Goal: Task Accomplishment & Management: Manage account settings

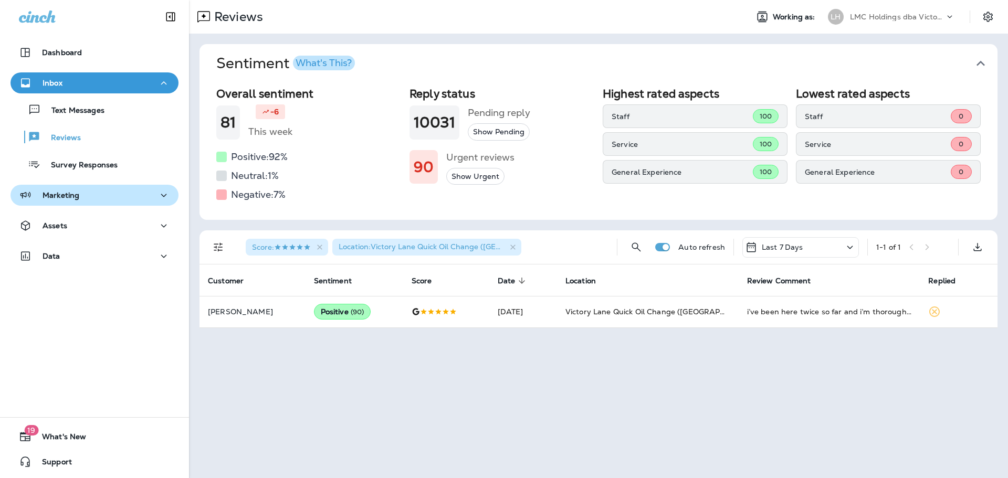
click at [111, 204] on button "Marketing" at bounding box center [94, 195] width 168 height 21
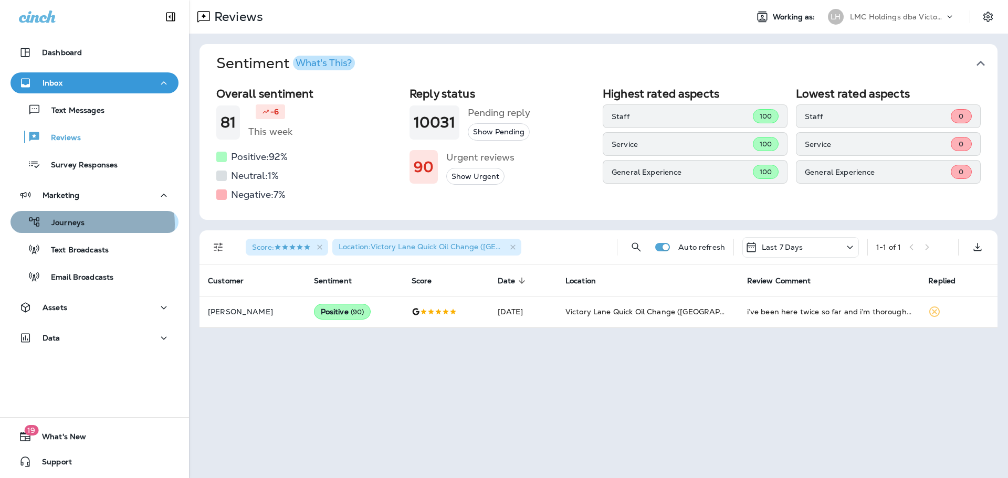
click at [91, 224] on div "Journeys" at bounding box center [95, 222] width 160 height 16
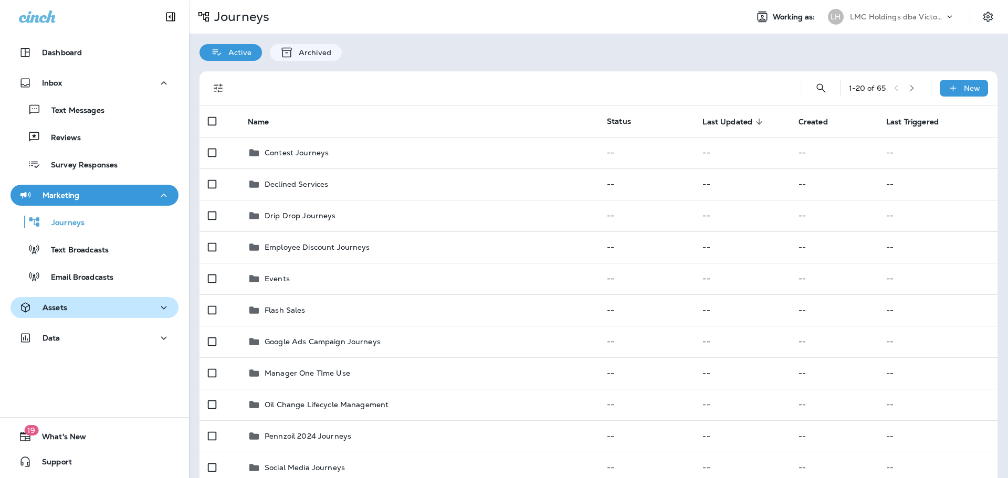
click at [93, 312] on div "Assets" at bounding box center [94, 307] width 151 height 13
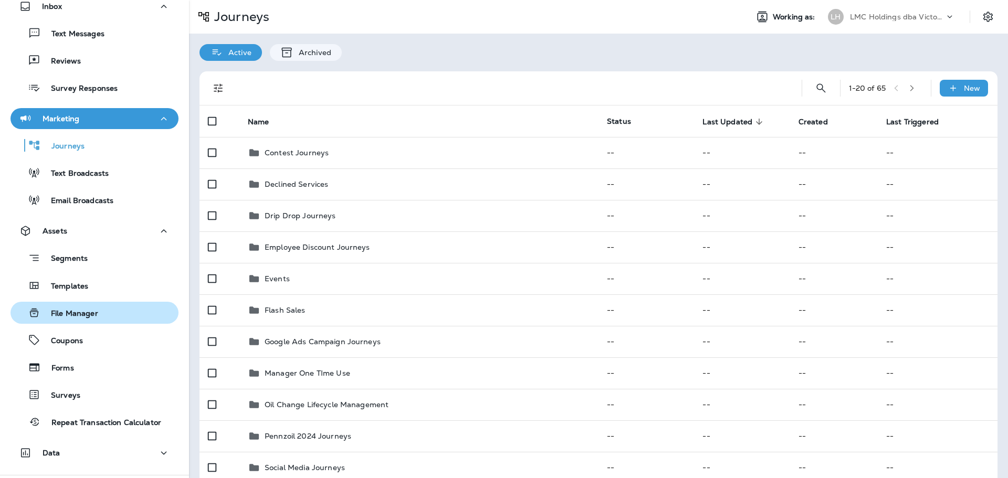
scroll to position [105, 0]
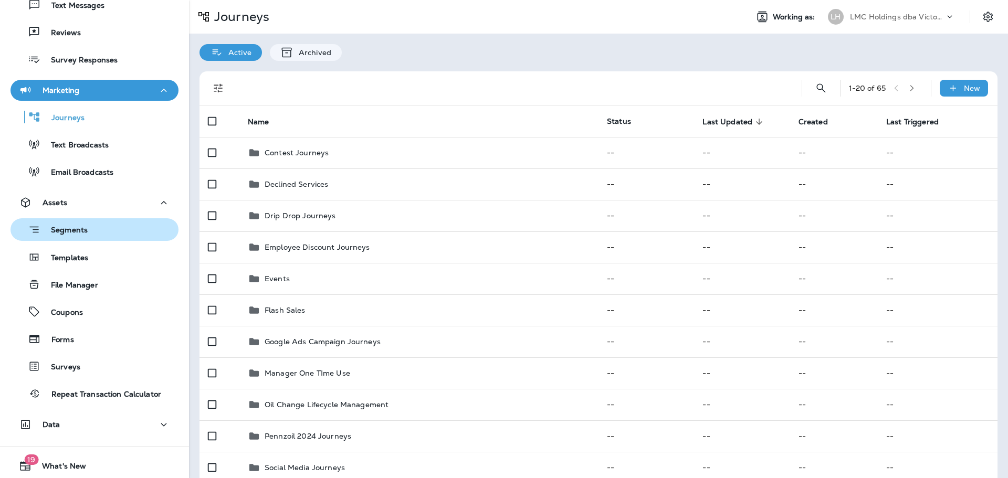
click at [96, 235] on div "Segments" at bounding box center [95, 230] width 160 height 16
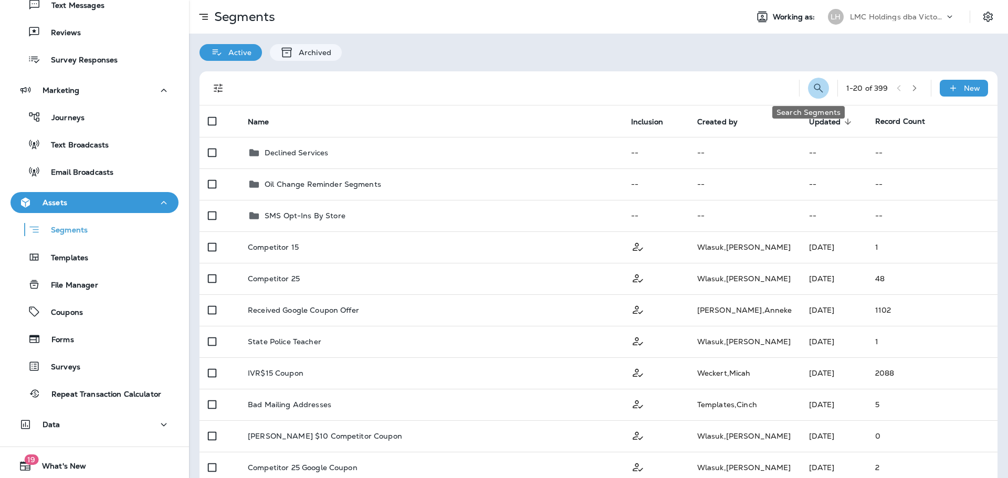
click at [812, 88] on icon "Search Segments" at bounding box center [818, 88] width 13 height 13
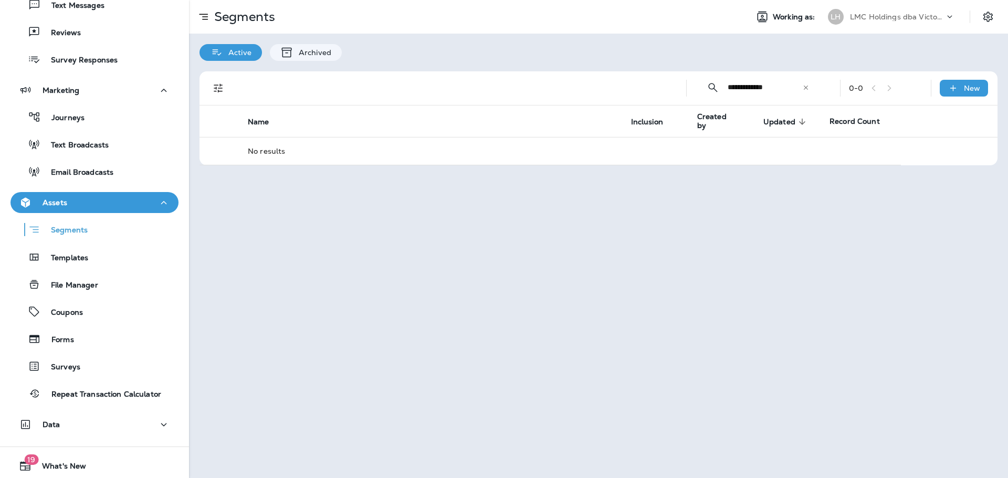
drag, startPoint x: 768, startPoint y: 91, endPoint x: 757, endPoint y: 91, distance: 11.0
click at [757, 91] on input "**********" at bounding box center [765, 87] width 75 height 28
drag, startPoint x: 770, startPoint y: 92, endPoint x: 756, endPoint y: 94, distance: 14.3
click at [756, 94] on input "**********" at bounding box center [765, 87] width 75 height 28
type input "**********"
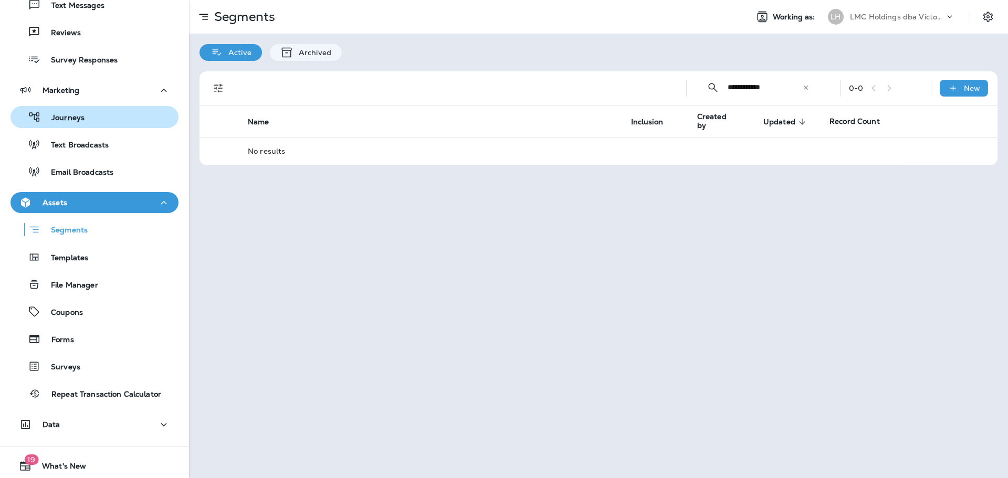
click at [100, 125] on button "Journeys" at bounding box center [94, 117] width 168 height 22
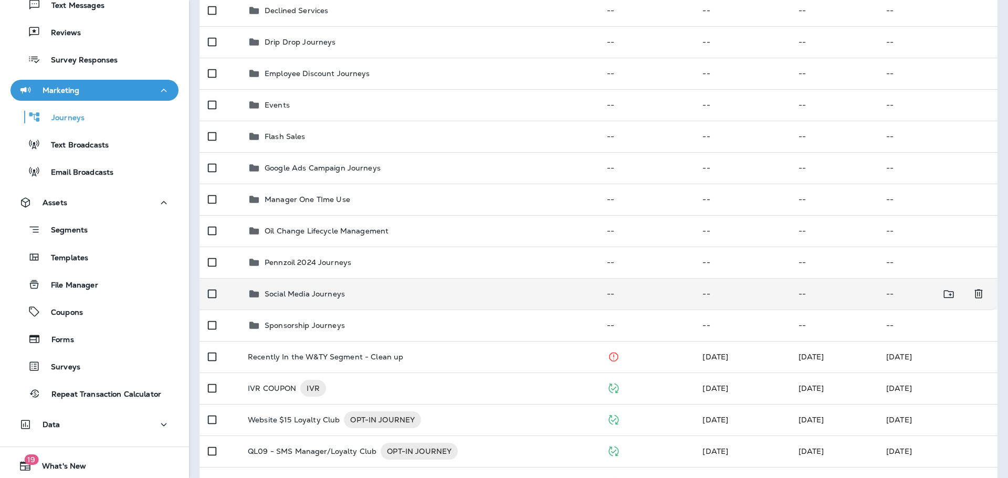
scroll to position [315, 0]
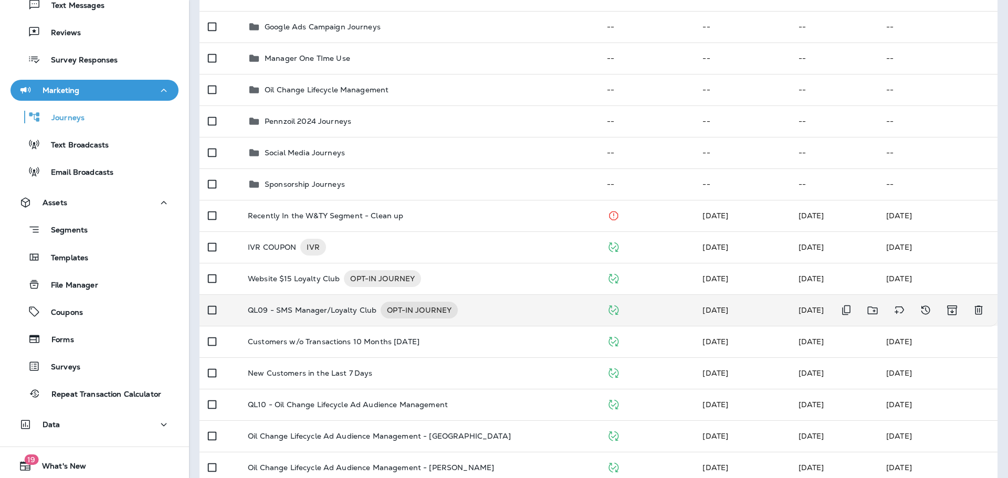
click at [480, 310] on div "QL09 - SMS Manager/Loyalty Club OPT-IN JOURNEY" at bounding box center [419, 310] width 342 height 17
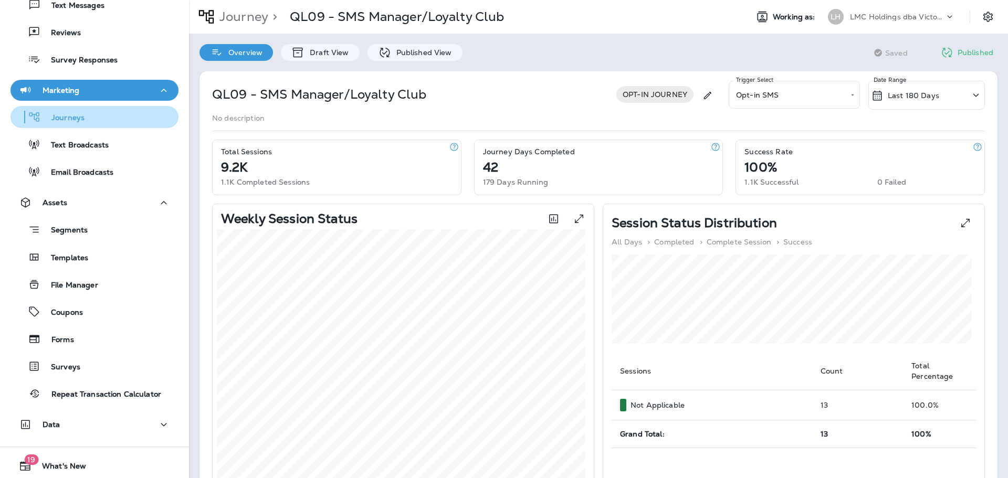
click at [56, 111] on div "Journeys" at bounding box center [50, 117] width 70 height 16
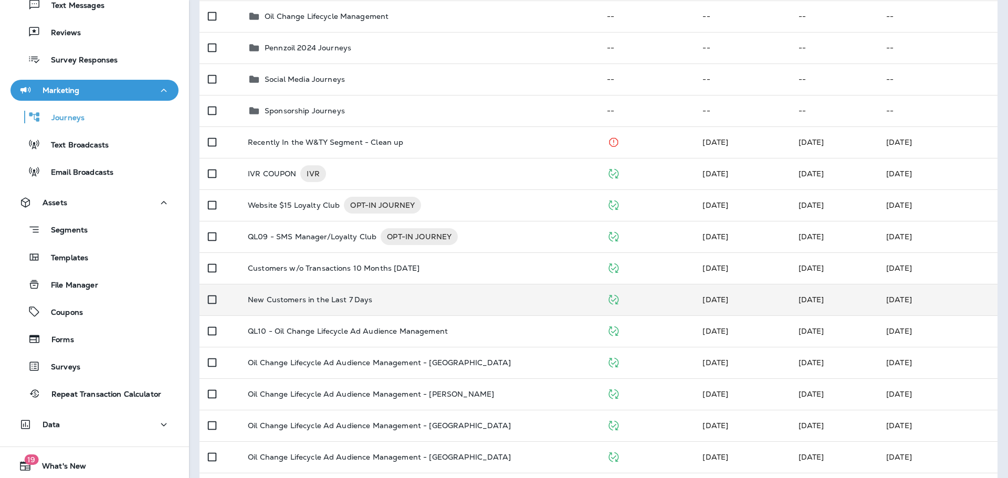
scroll to position [420, 0]
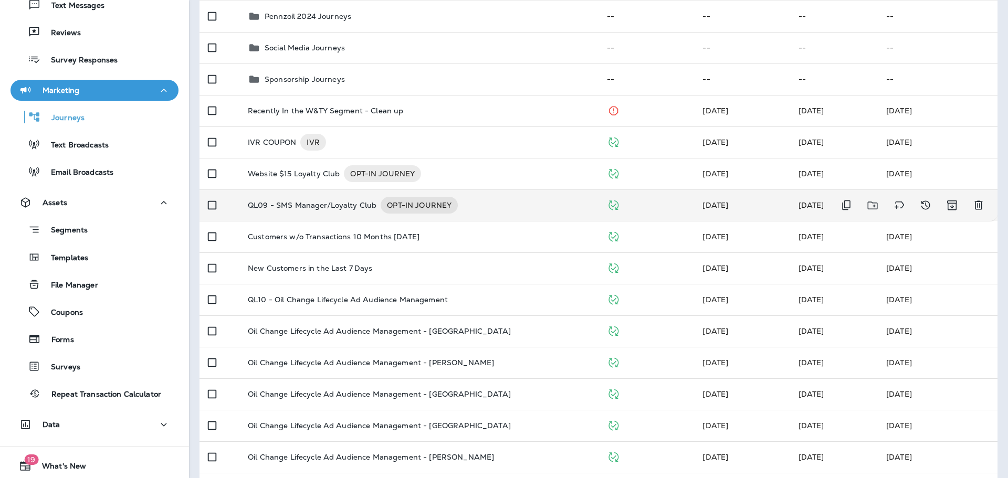
click at [509, 207] on div "QL09 - SMS Manager/Loyalty Club OPT-IN JOURNEY" at bounding box center [419, 205] width 342 height 17
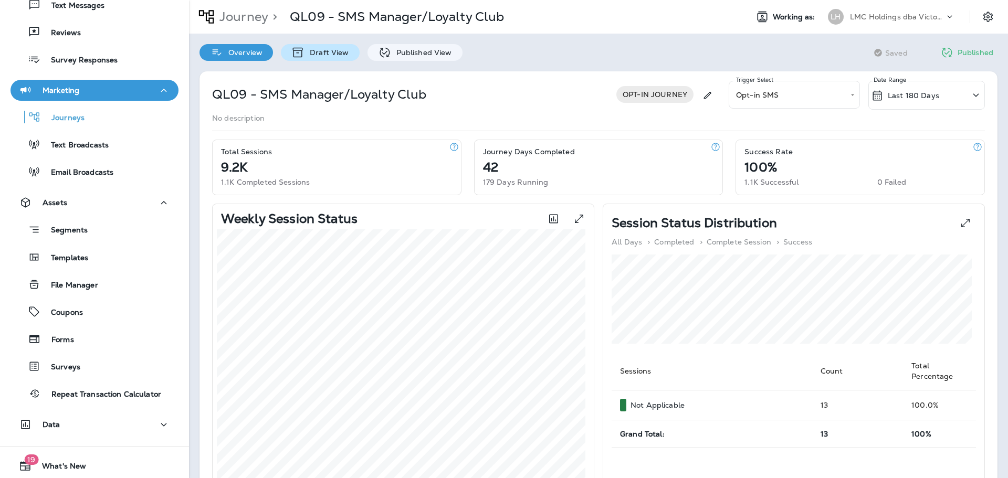
click at [321, 57] on div "Draft View" at bounding box center [320, 52] width 78 height 17
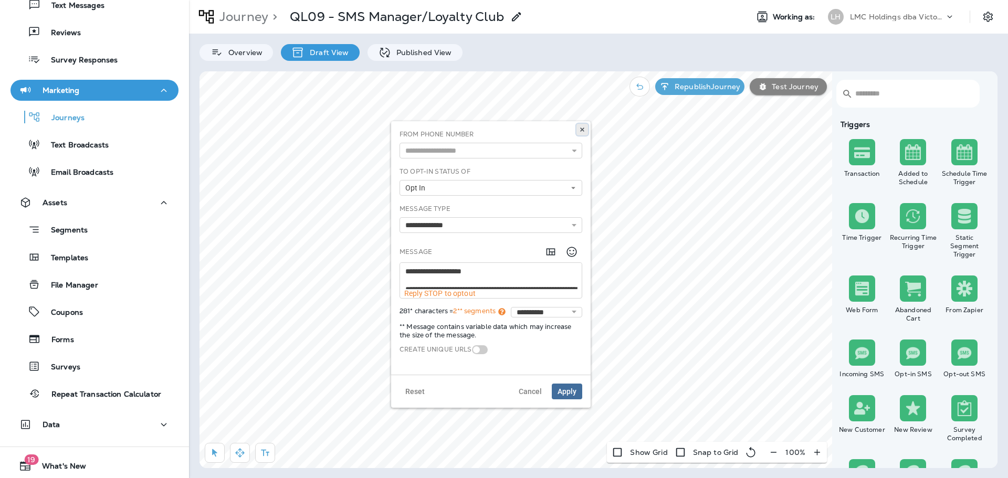
click at [578, 131] on button at bounding box center [582, 130] width 12 height 12
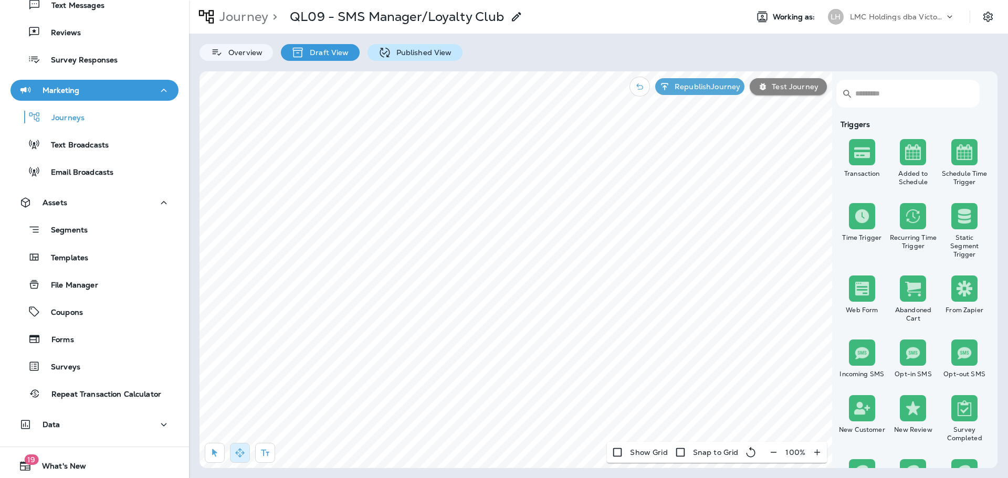
click at [427, 52] on p "Published View" at bounding box center [421, 52] width 61 height 8
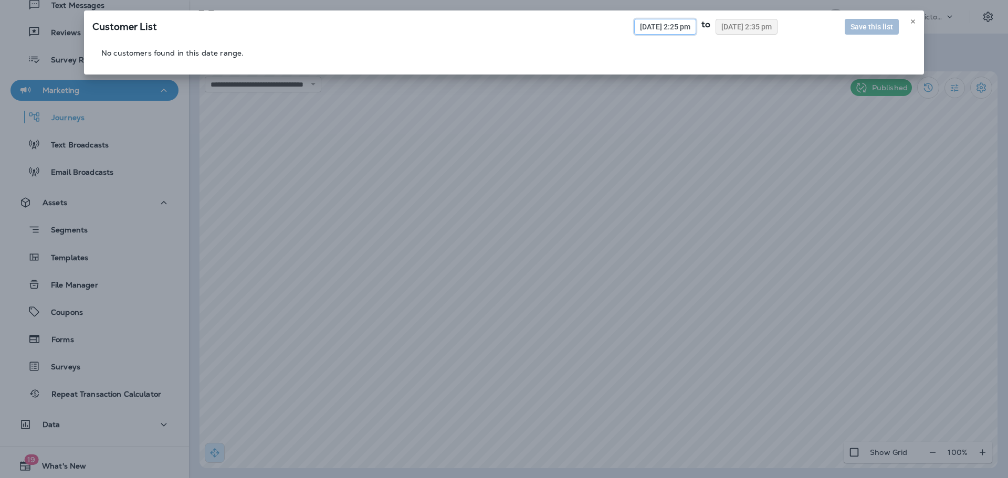
click at [651, 30] on span "[DATE] 2:25 pm" at bounding box center [665, 26] width 50 height 7
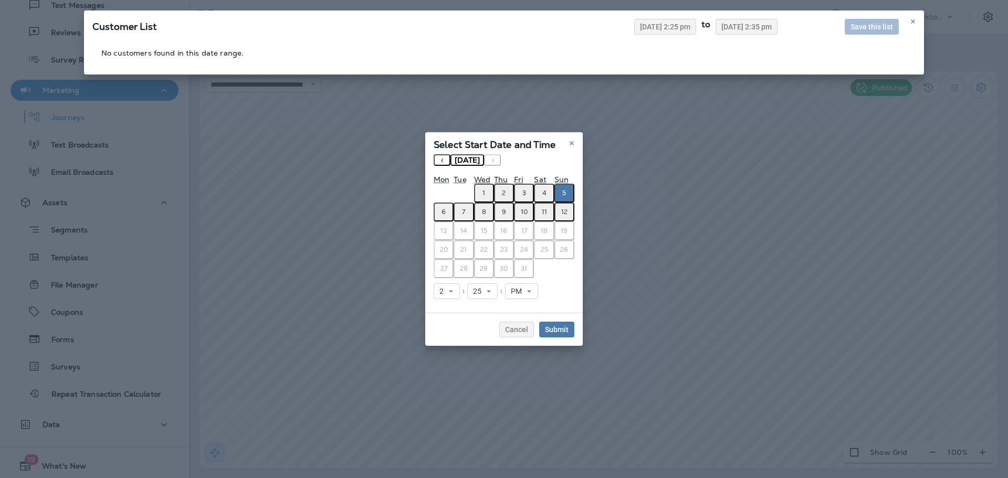
click at [443, 160] on button "‹" at bounding box center [442, 160] width 17 height 12
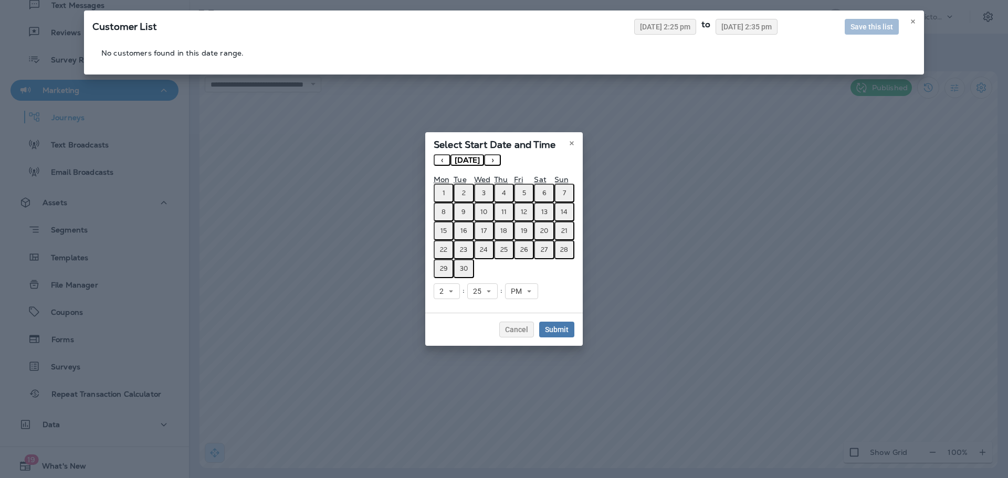
click at [443, 192] on abbr "1" at bounding box center [444, 193] width 3 height 8
click at [736, 31] on div "Select Start Date and Time « ‹ [DATE] › » Mon Tue Wed Thu Fri Sat Sun 1 2 3 4 5…" at bounding box center [504, 239] width 1008 height 478
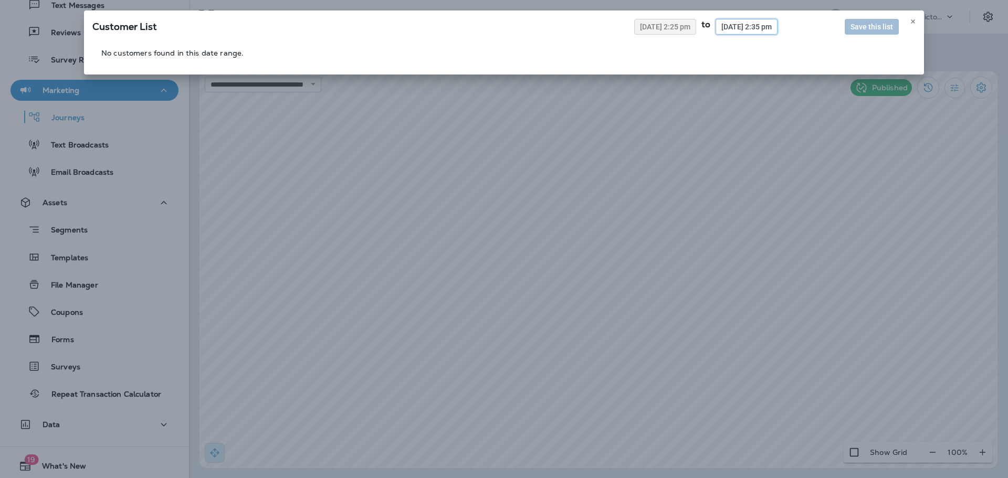
click at [730, 26] on span "[DATE] 2:35 pm" at bounding box center [746, 26] width 50 height 7
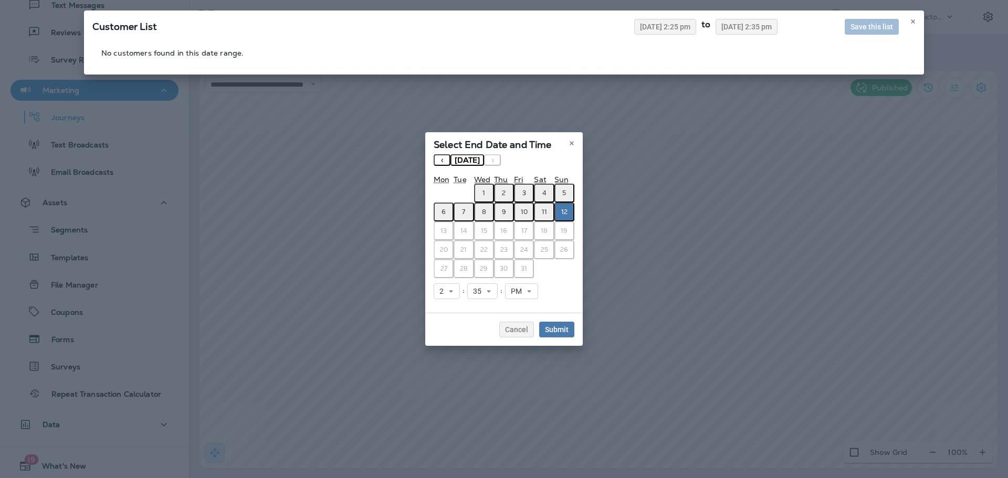
click at [438, 160] on button "‹" at bounding box center [442, 160] width 17 height 12
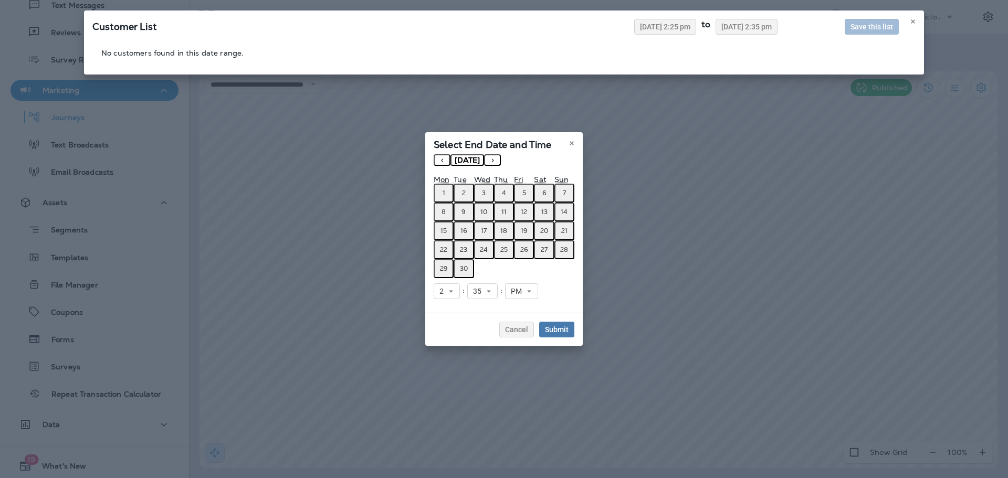
drag, startPoint x: 459, startPoint y: 266, endPoint x: 472, endPoint y: 270, distance: 13.6
click at [461, 267] on abbr "30" at bounding box center [464, 269] width 8 height 8
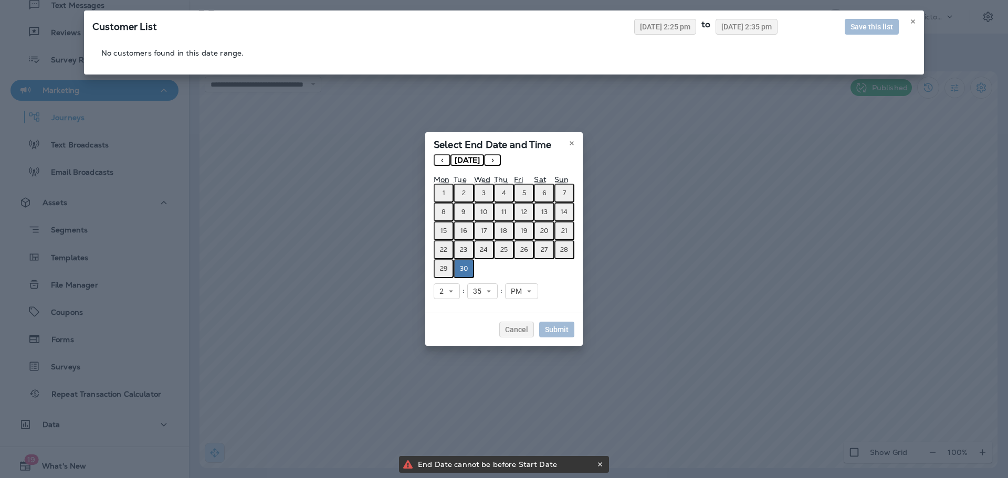
click at [570, 320] on div "Cancel Submit" at bounding box center [503, 329] width 157 height 33
click at [715, 31] on div "Select End Date and Time « ‹ [DATE] › » Mon Tue Wed Thu Fri Sat Sun 1 2 3 4 5 6…" at bounding box center [504, 239] width 1008 height 478
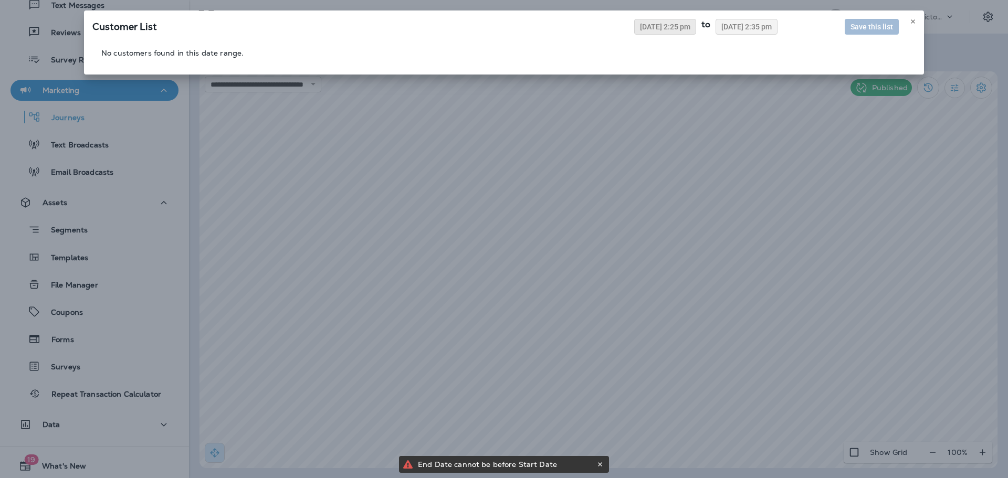
drag, startPoint x: 647, startPoint y: 30, endPoint x: 635, endPoint y: 33, distance: 12.5
click at [647, 30] on div "Select End Date and Time « ‹ [DATE] › » Mon Tue Wed Thu Fri Sat Sun 1 2 3 4 5 6…" at bounding box center [504, 185] width 1008 height 478
click at [635, 33] on button "[DATE] 2:25 pm" at bounding box center [665, 27] width 62 height 16
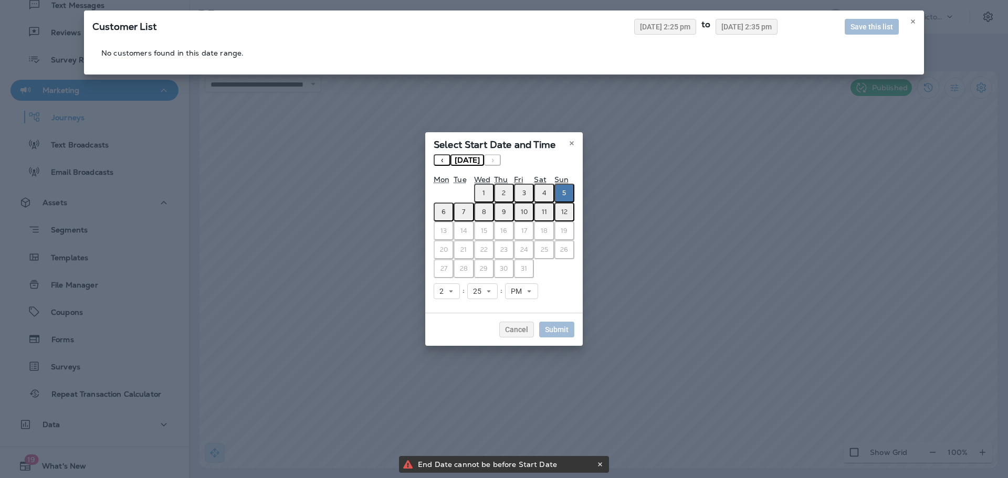
click at [440, 163] on button "‹" at bounding box center [442, 160] width 17 height 12
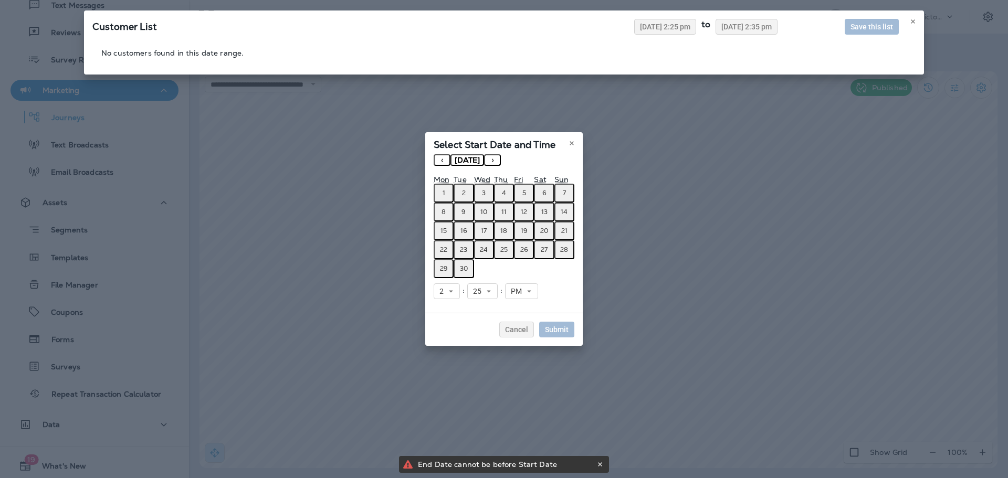
click at [435, 185] on button "1" at bounding box center [444, 193] width 20 height 19
click at [562, 329] on span "Submit" at bounding box center [557, 329] width 24 height 7
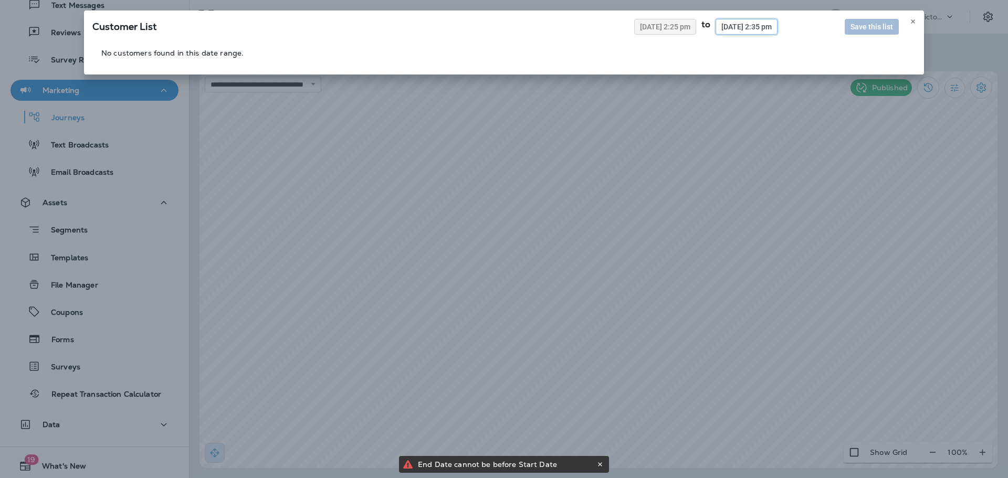
click at [734, 24] on span "[DATE] 2:35 pm" at bounding box center [746, 26] width 50 height 7
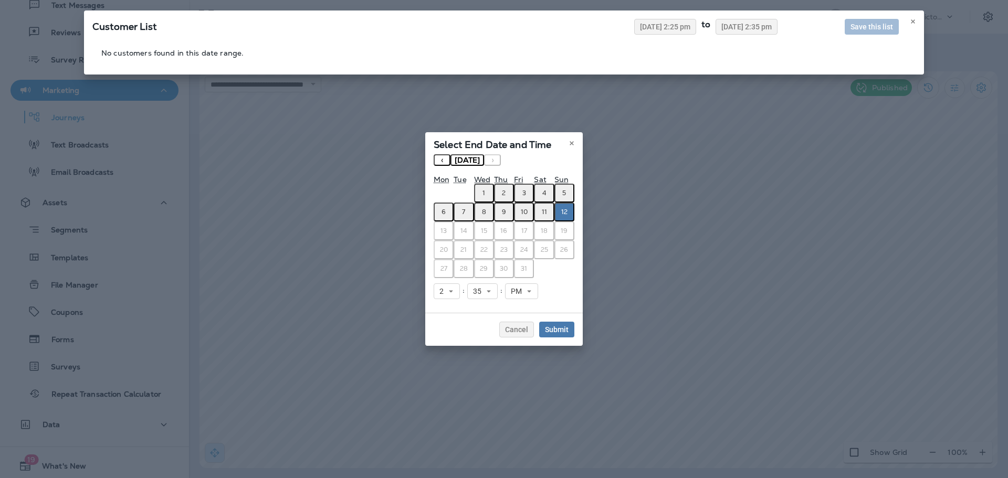
drag, startPoint x: 436, startPoint y: 157, endPoint x: 441, endPoint y: 160, distance: 6.1
click at [437, 157] on button "‹" at bounding box center [442, 160] width 17 height 12
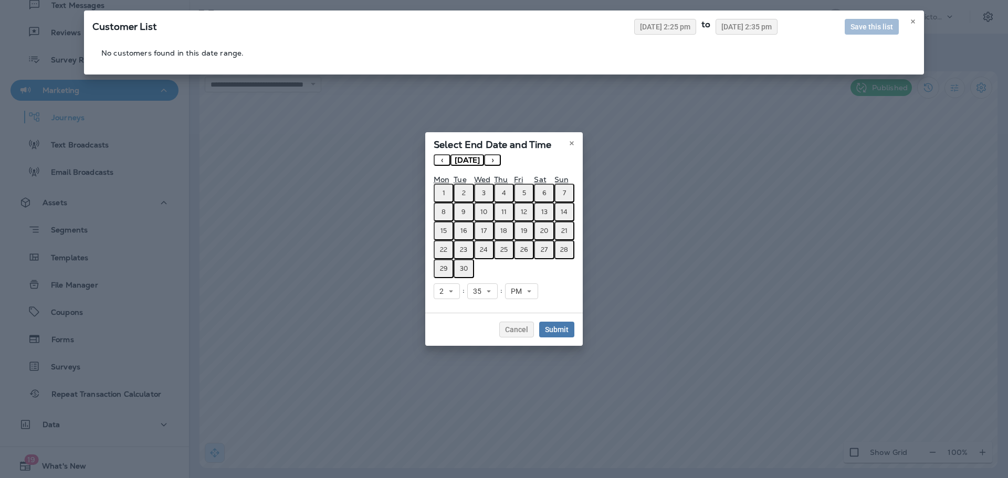
click at [468, 269] on abbr "30" at bounding box center [464, 269] width 8 height 8
click at [568, 337] on button "Submit" at bounding box center [556, 330] width 35 height 16
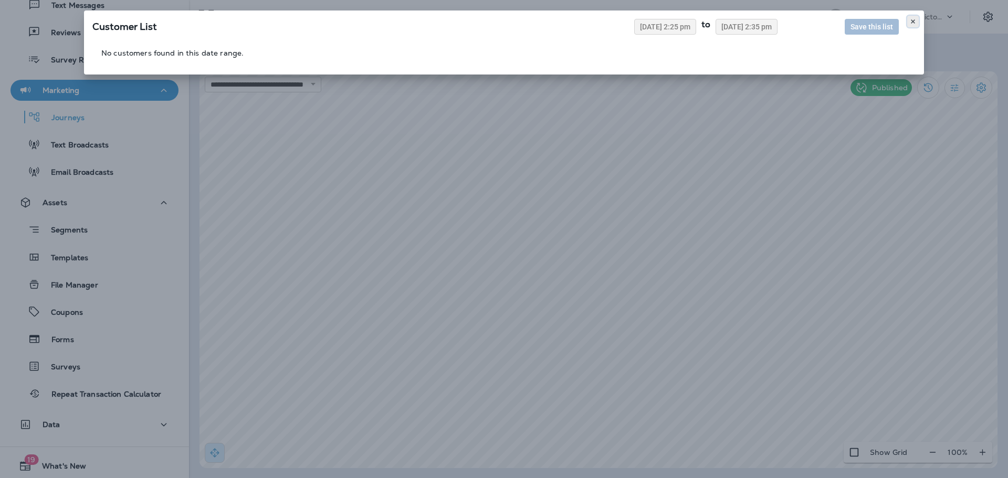
click at [913, 21] on use at bounding box center [913, 21] width 4 height 4
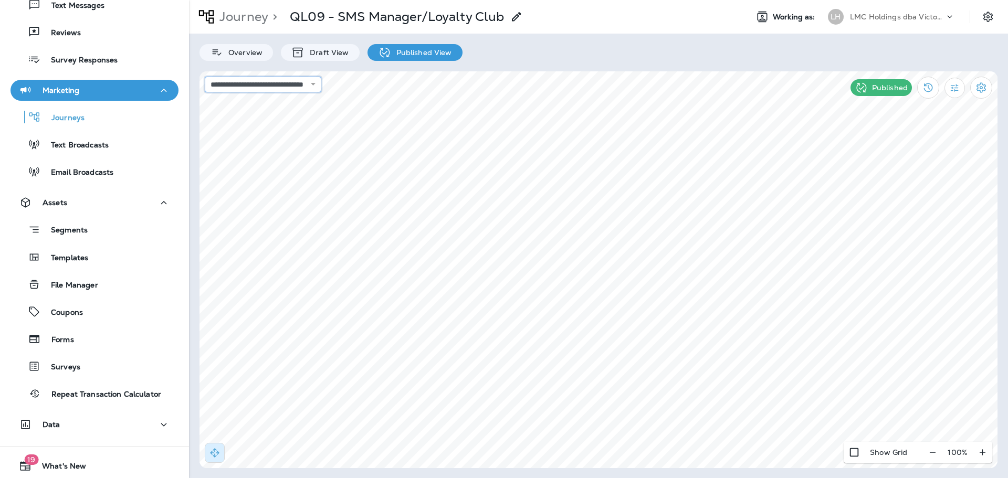
click at [259, 82] on select "**********" at bounding box center [263, 85] width 117 height 16
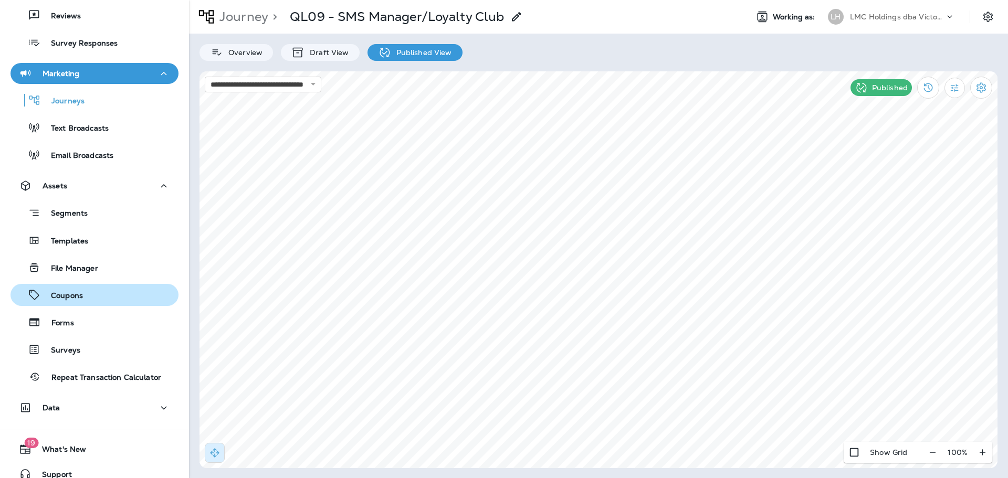
scroll to position [134, 0]
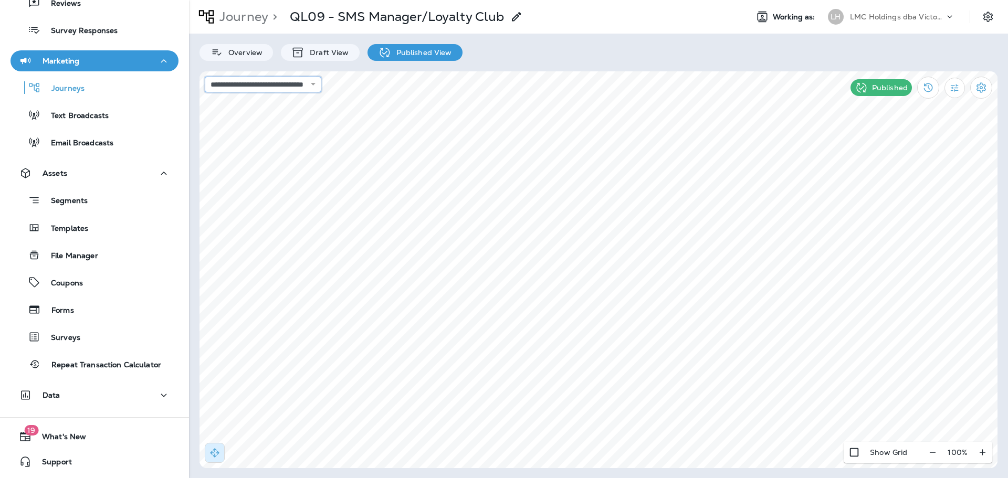
click at [321, 88] on select "**********" at bounding box center [263, 85] width 117 height 16
click at [205, 77] on select "**********" at bounding box center [263, 85] width 117 height 16
click at [321, 88] on select "**********" at bounding box center [263, 85] width 117 height 16
select select "**********"
click at [205, 77] on select "**********" at bounding box center [263, 85] width 117 height 16
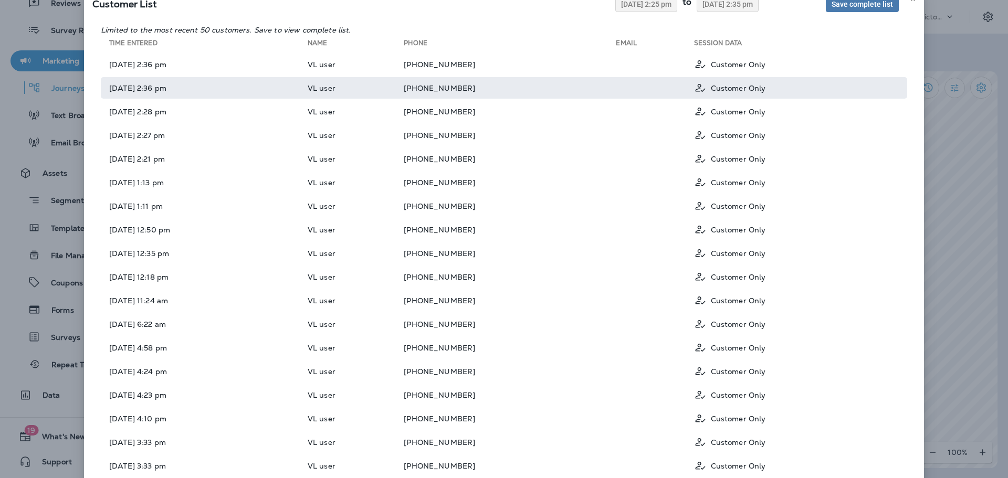
scroll to position [0, 0]
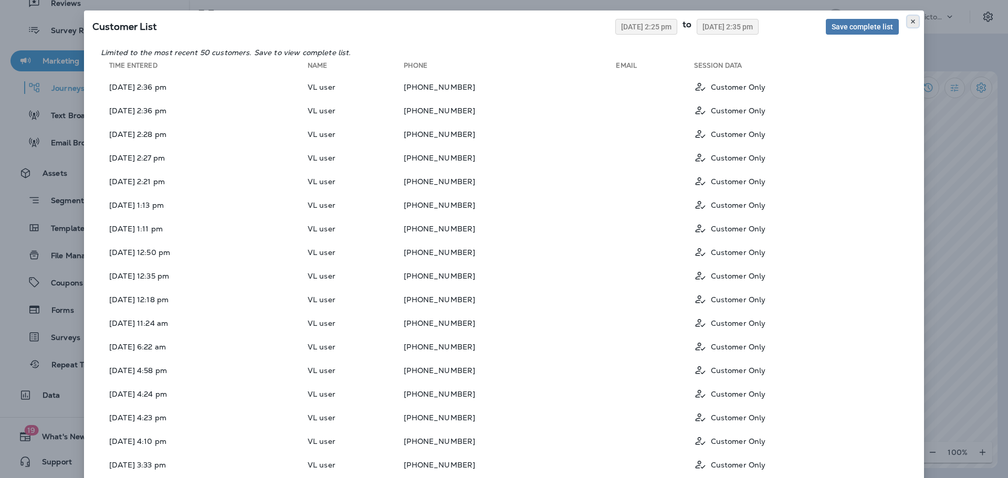
click at [910, 22] on icon at bounding box center [913, 21] width 6 height 6
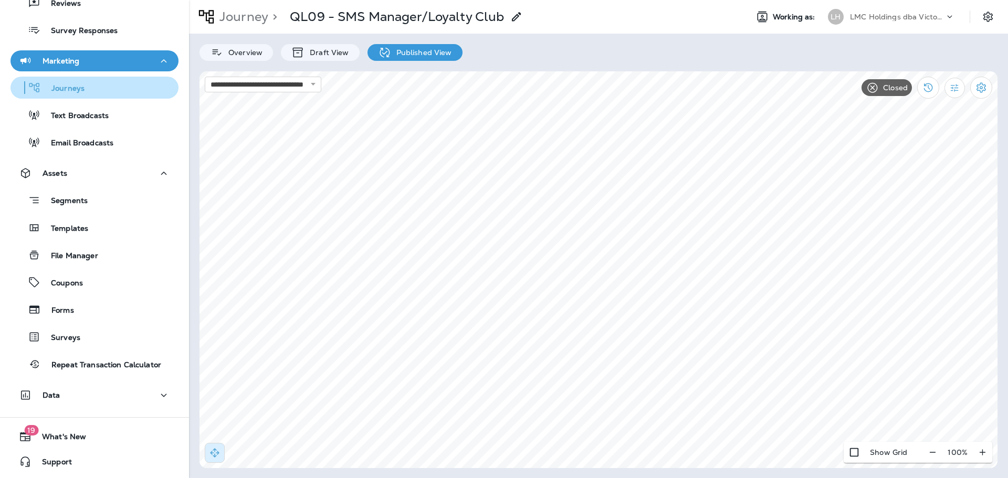
click at [132, 94] on div "Journeys" at bounding box center [95, 88] width 160 height 16
